Goal: Task Accomplishment & Management: Manage account settings

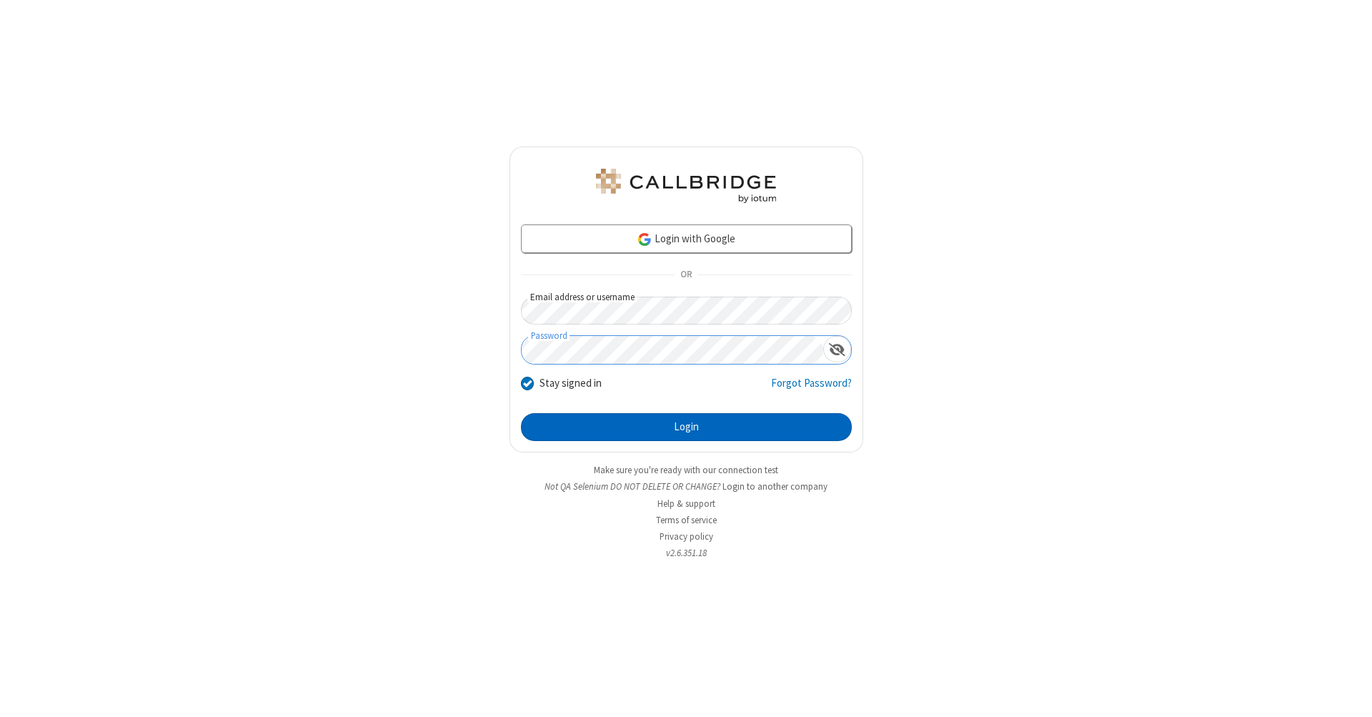
click at [686, 427] on button "Login" at bounding box center [686, 427] width 331 height 29
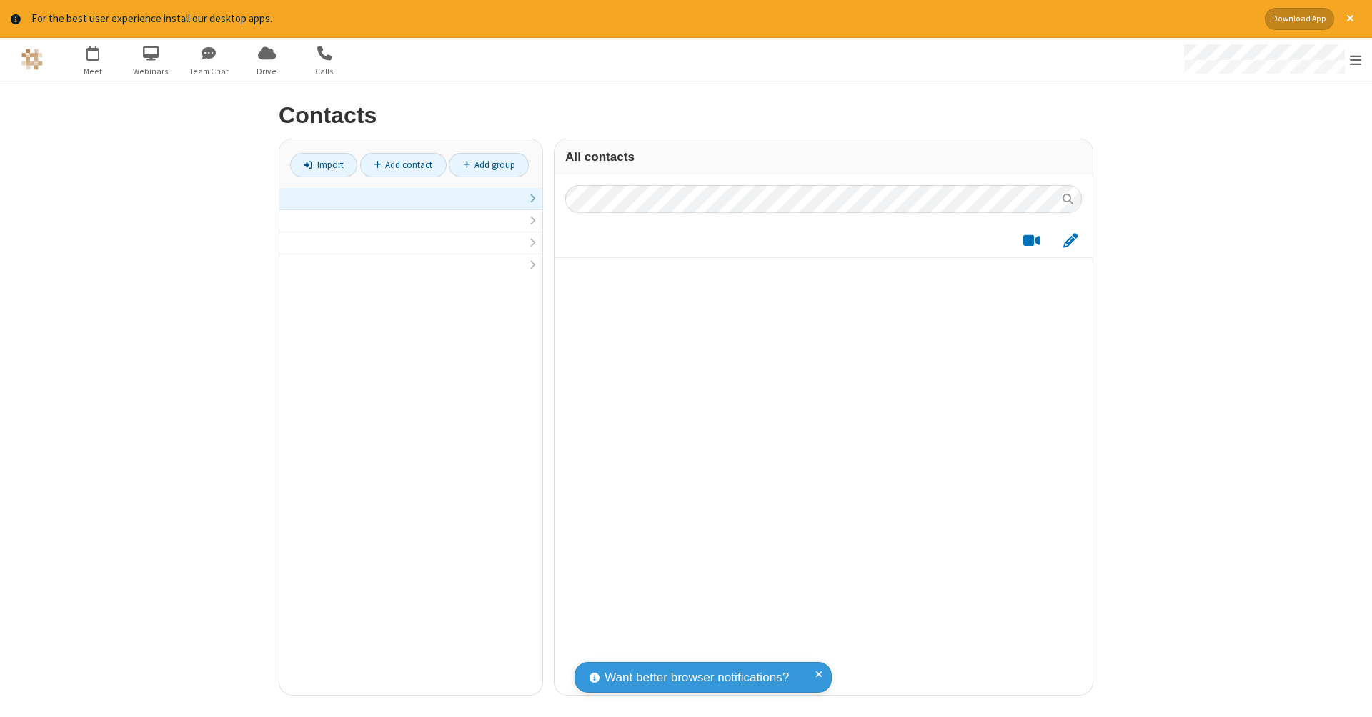
click at [411, 206] on link at bounding box center [410, 199] width 263 height 22
click at [403, 164] on link "Add contact" at bounding box center [403, 165] width 86 height 24
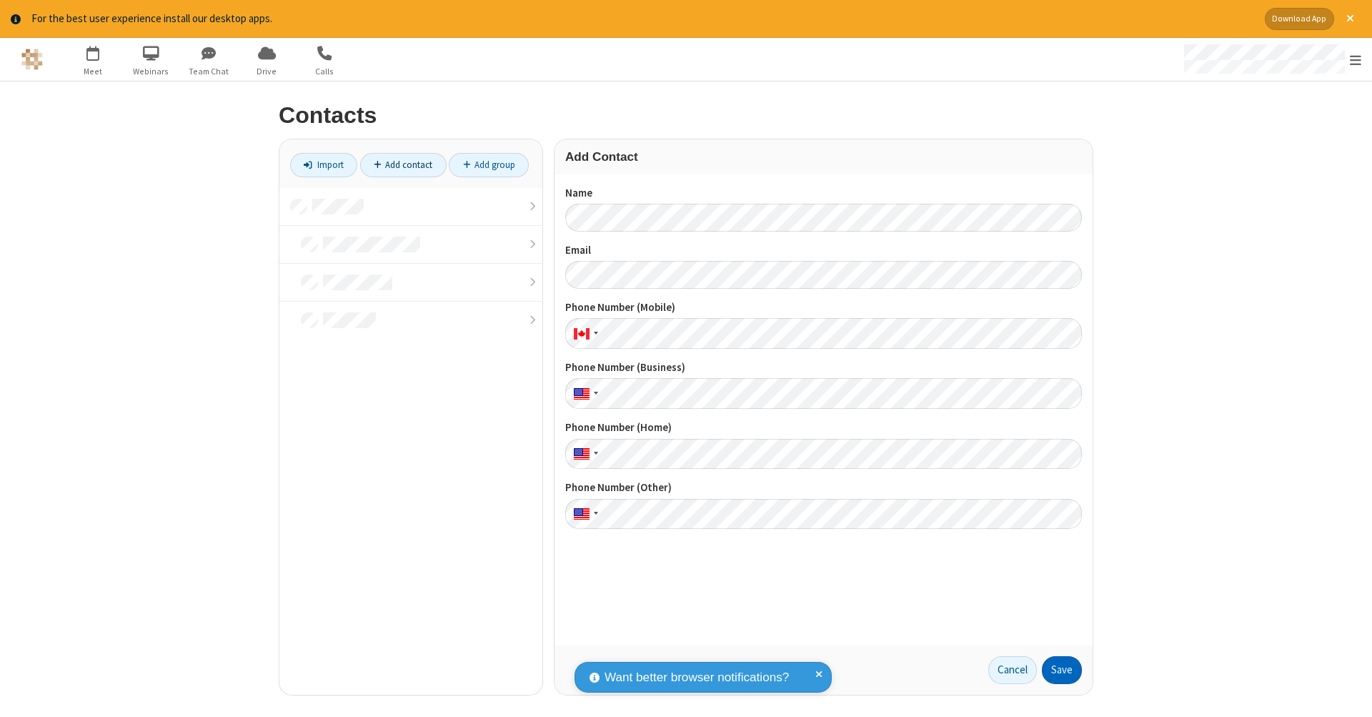
click at [1062, 670] on button "Save" at bounding box center [1062, 670] width 40 height 29
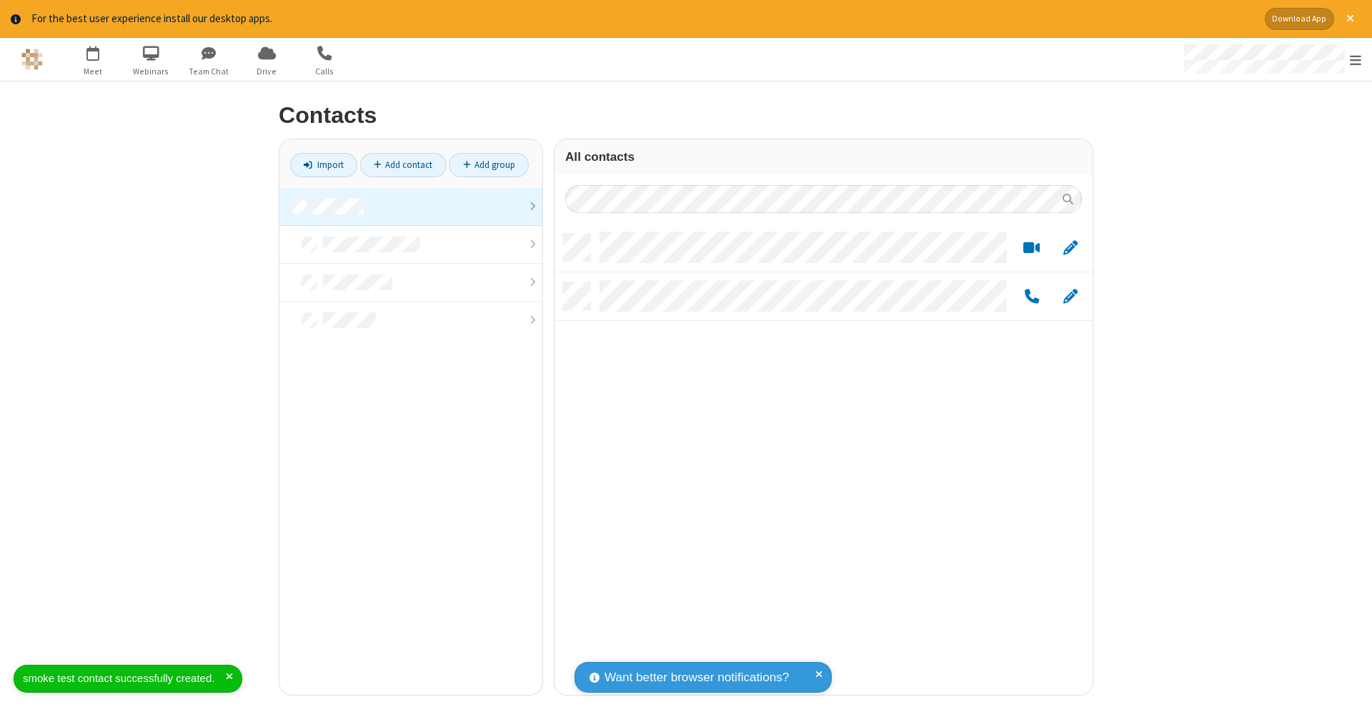
scroll to position [461, 527]
click at [403, 164] on link "Add contact" at bounding box center [403, 165] width 86 height 24
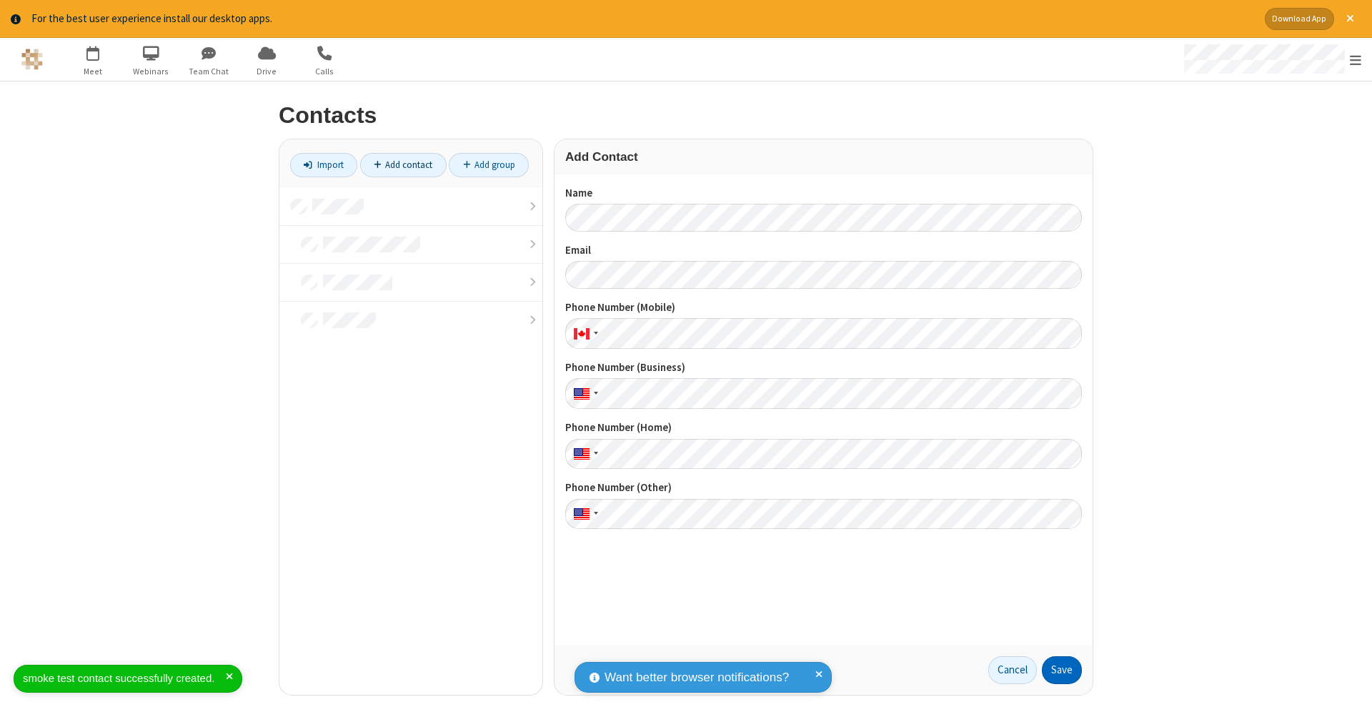
click at [1062, 670] on button "Save" at bounding box center [1062, 670] width 40 height 29
